Goal: Check status: Check status

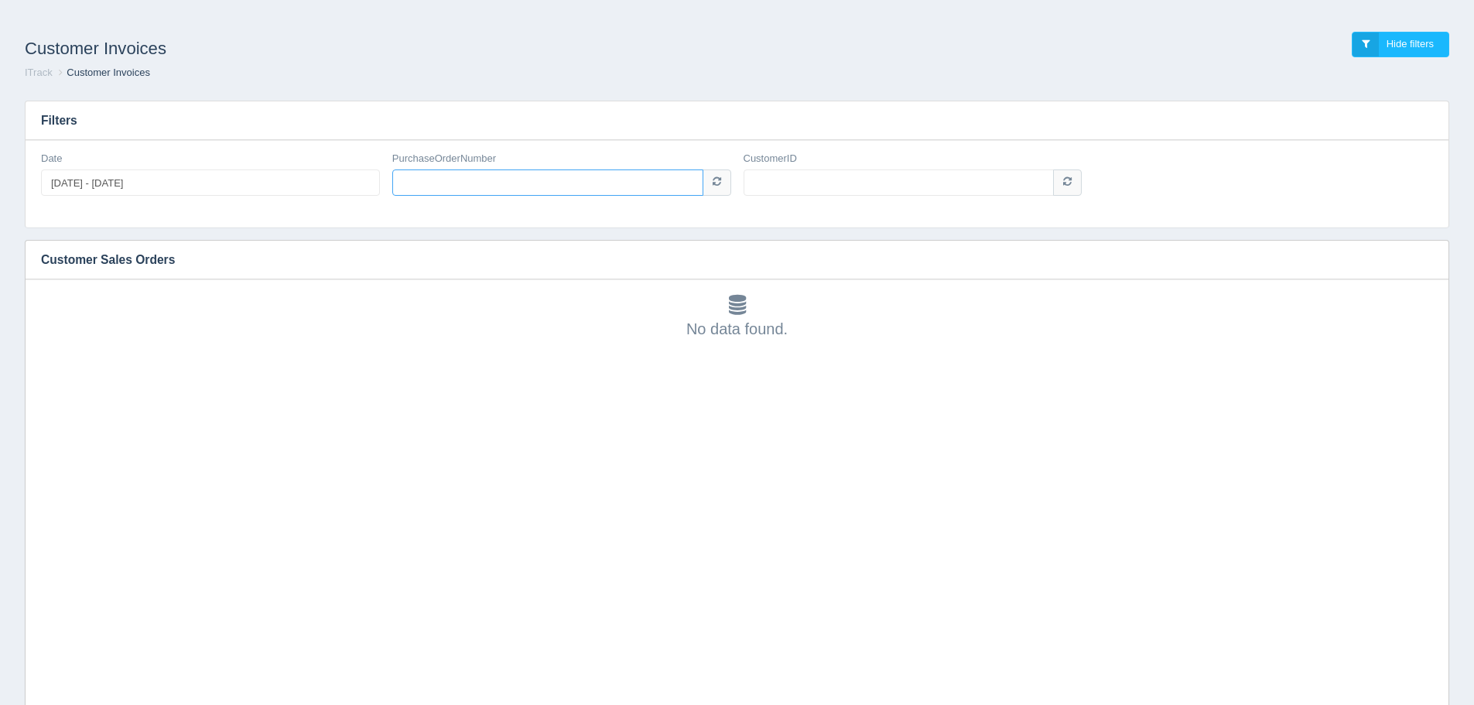
paste input "50-19733-sr"
type input "50-19733-sr"
click at [791, 180] on input "CustomerID" at bounding box center [898, 182] width 311 height 26
type input "1006480"
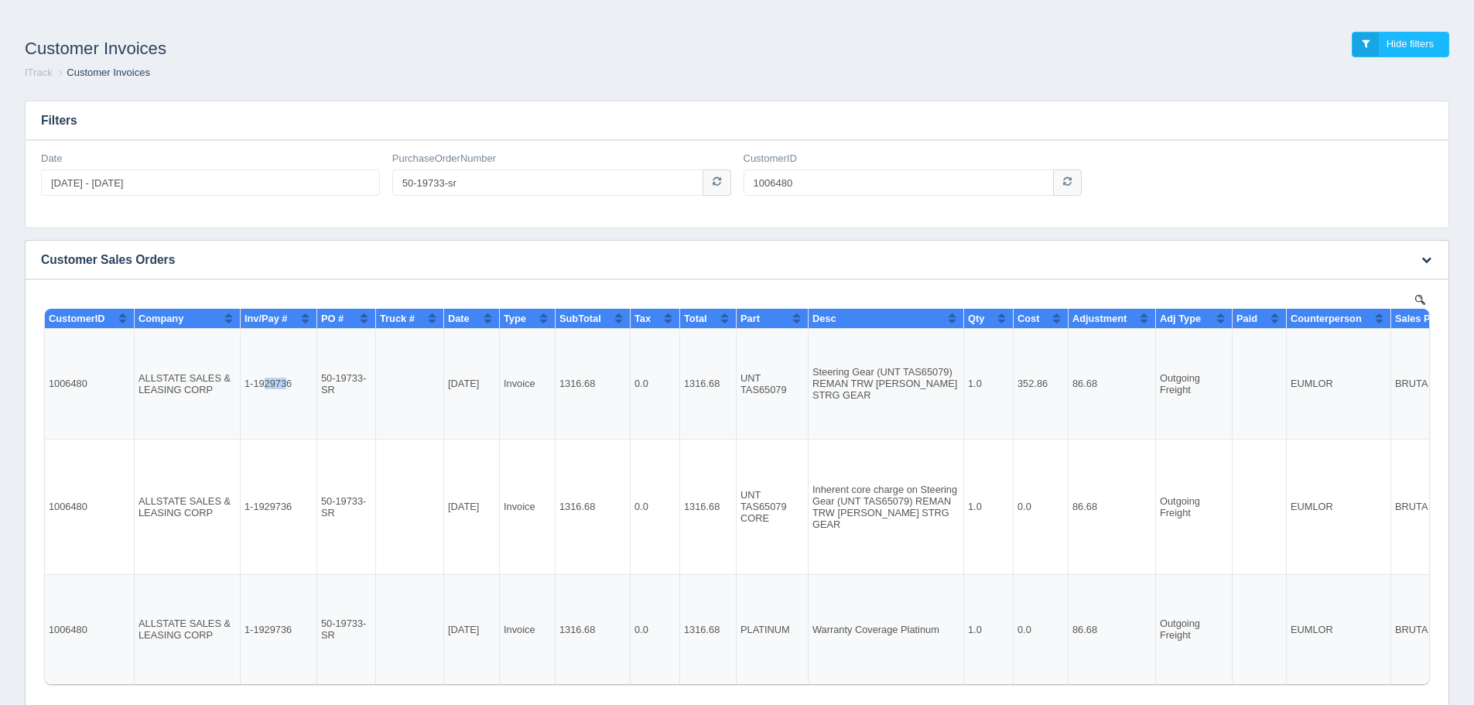
drag, startPoint x: 289, startPoint y: 385, endPoint x: 266, endPoint y: 384, distance: 22.4
click at [266, 384] on td "1-1929736" at bounding box center [279, 384] width 77 height 111
drag, startPoint x: 290, startPoint y: 387, endPoint x: 244, endPoint y: 387, distance: 45.6
click at [244, 387] on td "1-1929736" at bounding box center [279, 384] width 77 height 111
copy td "1-1929736"
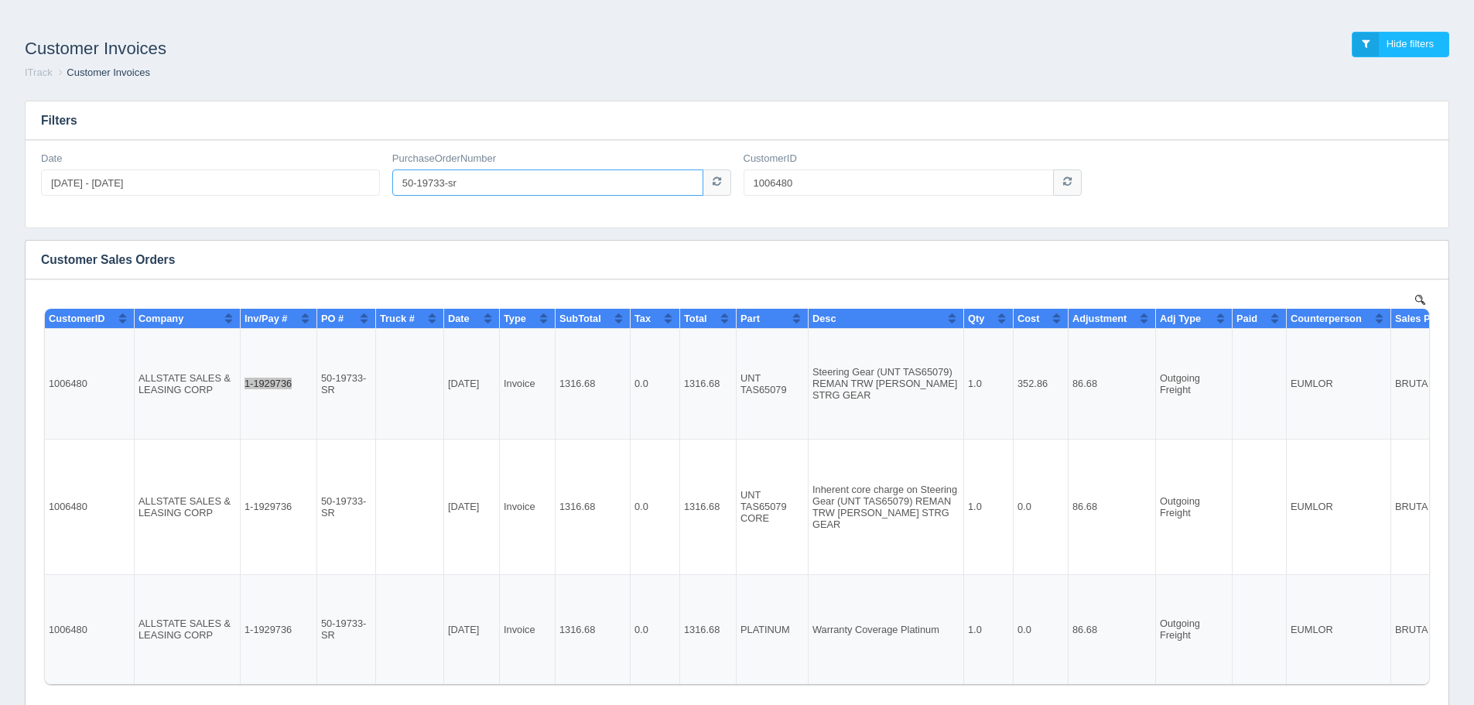
drag, startPoint x: 475, startPoint y: 175, endPoint x: 285, endPoint y: 165, distance: 190.6
click at [308, 173] on div "Date [DATE] - [DATE] PurchaseOrderNumber 50-19733-sr CustomerID 1006480" at bounding box center [737, 180] width 1404 height 56
